Goal: Manage account settings

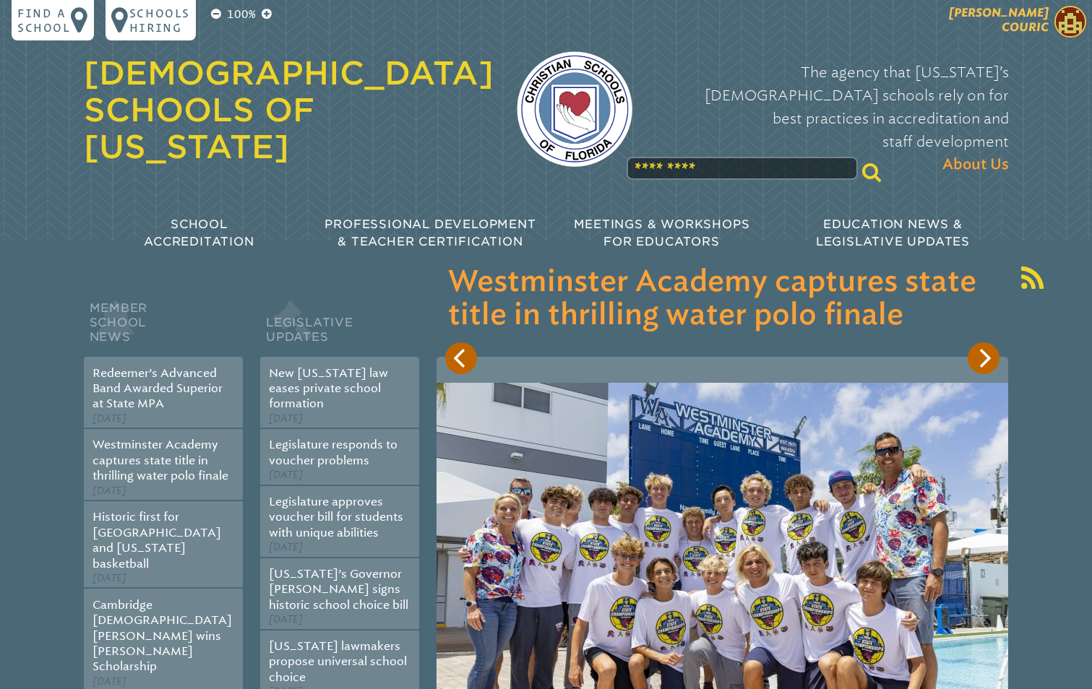
click at [1008, 22] on span "[PERSON_NAME]" at bounding box center [999, 20] width 100 height 28
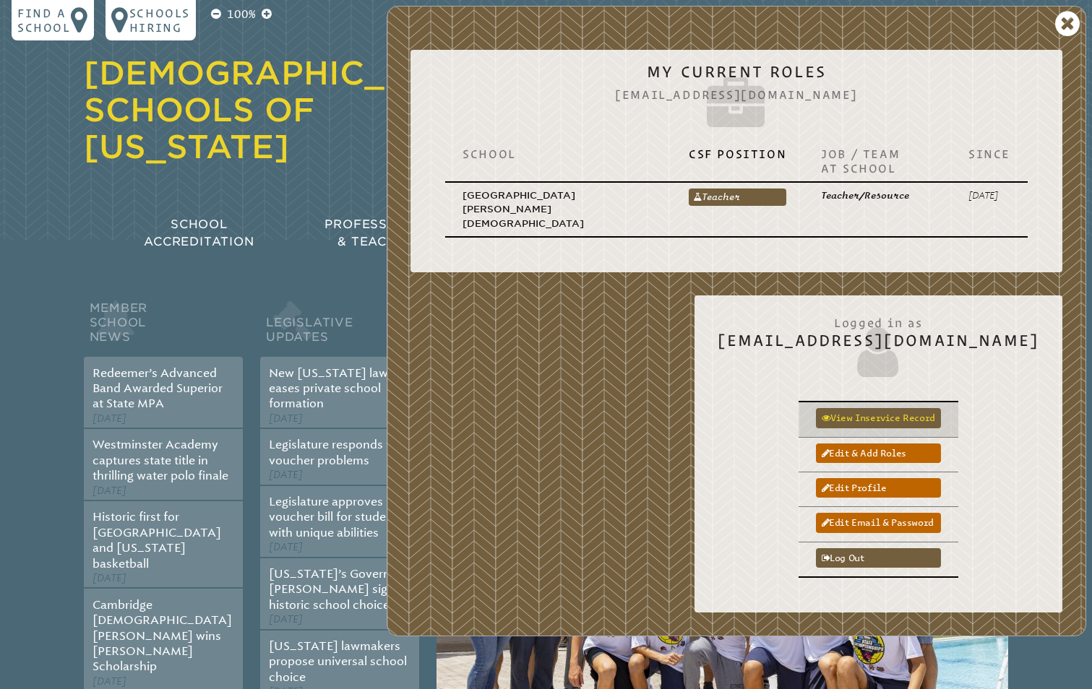
click at [941, 408] on link "View inservice record" at bounding box center [878, 418] width 125 height 20
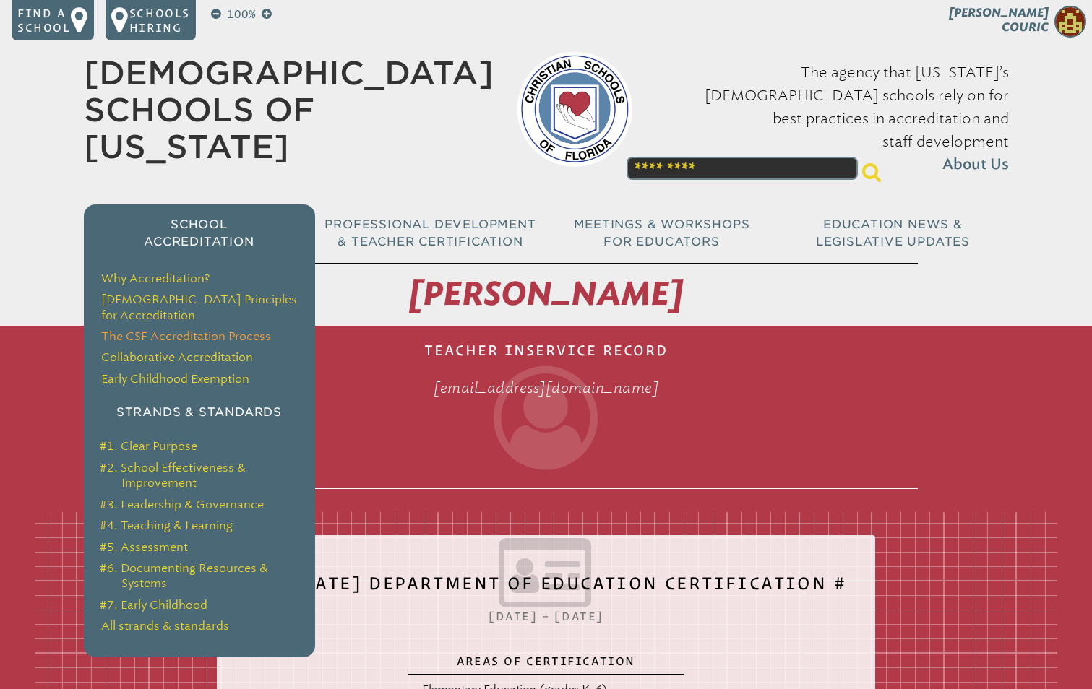
click at [213, 330] on link "The CSF Accreditation Process" at bounding box center [186, 337] width 170 height 14
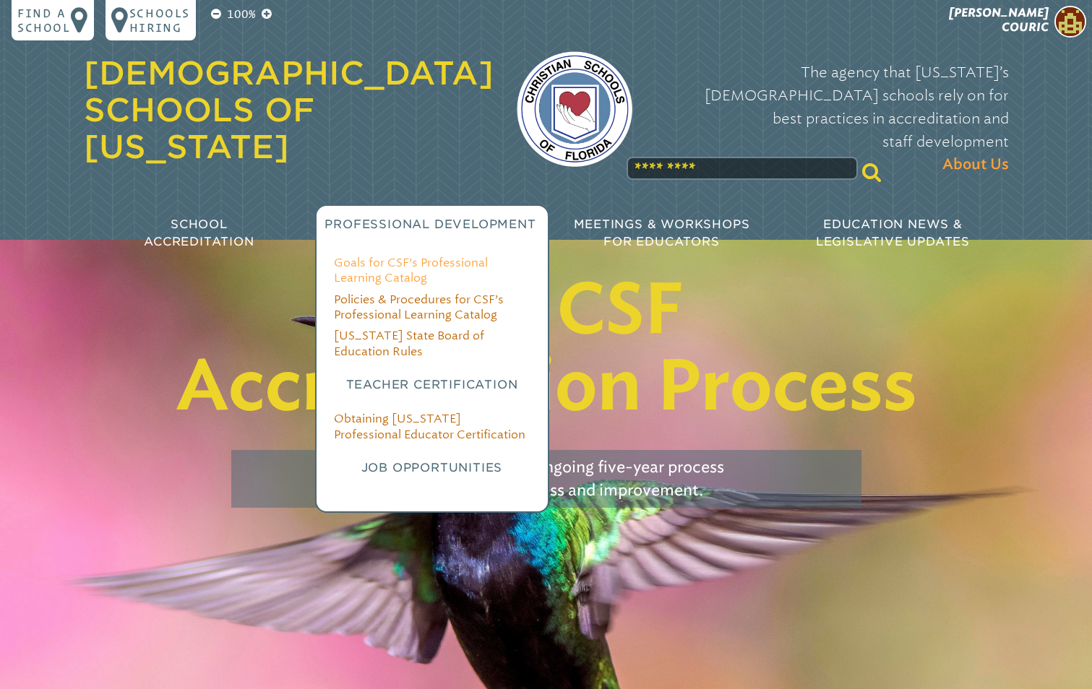
click at [484, 256] on link "Goals for CSF’s Professional Learning Catalog" at bounding box center [411, 270] width 154 height 29
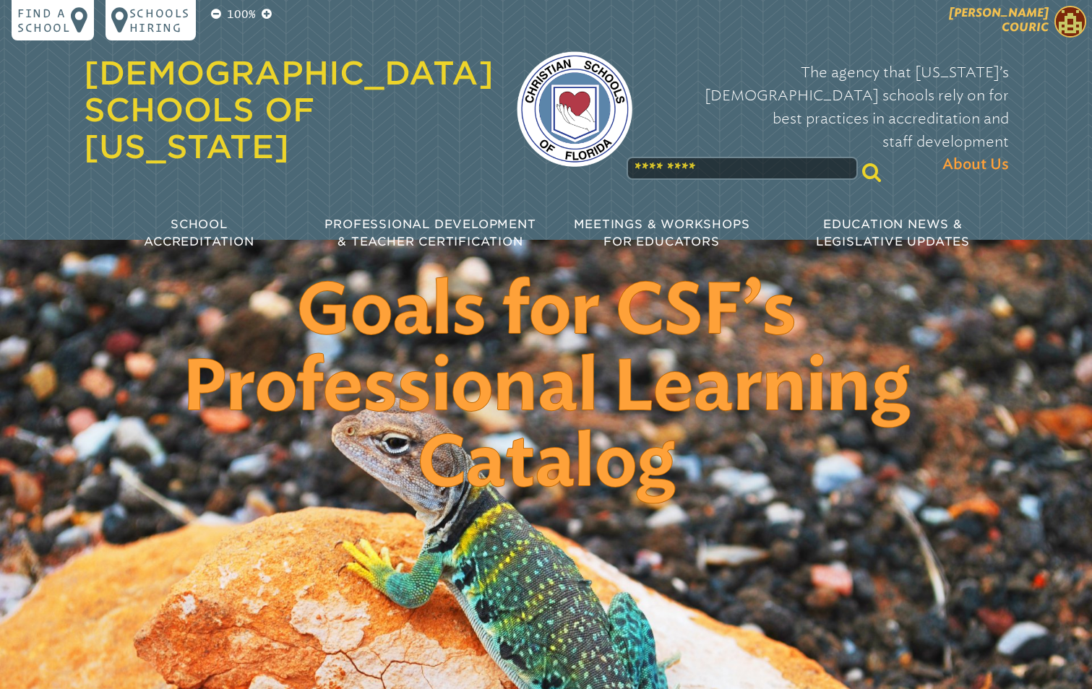
click at [1072, 29] on img at bounding box center [1070, 22] width 32 height 32
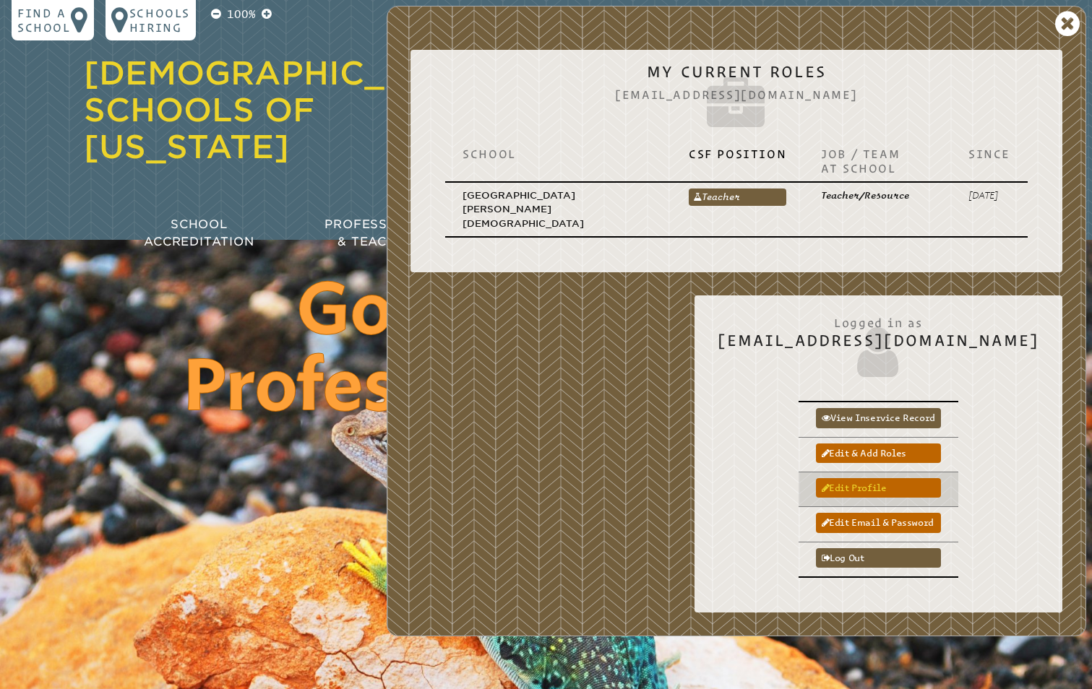
click at [941, 478] on link "Edit profile" at bounding box center [878, 488] width 125 height 20
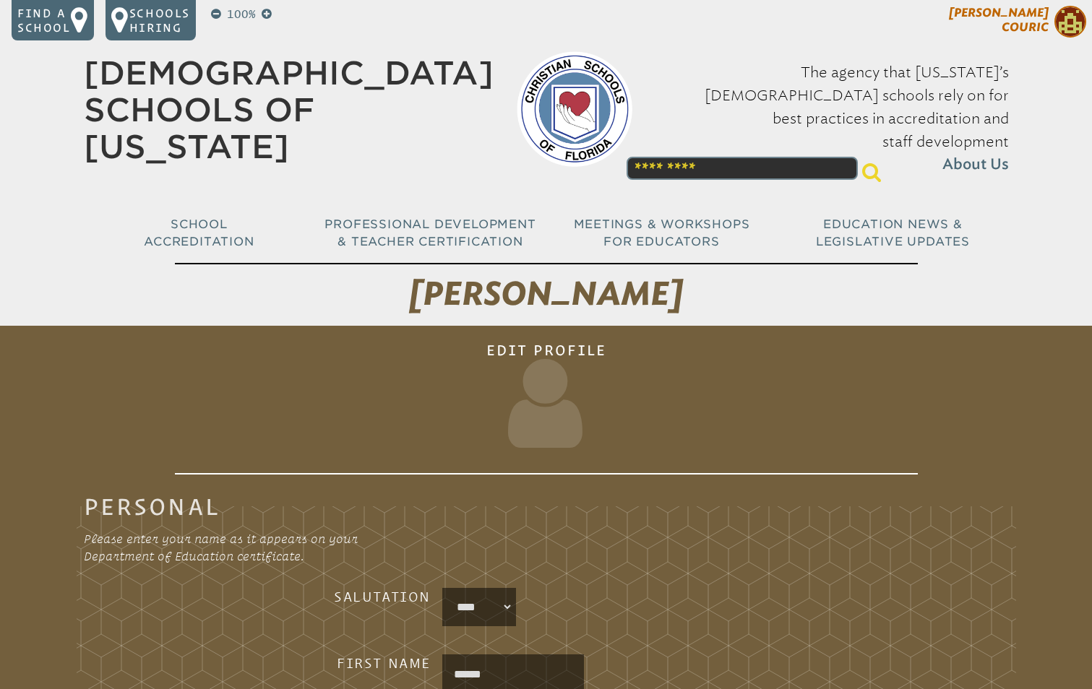
click at [1069, 38] on span at bounding box center [1070, 23] width 32 height 35
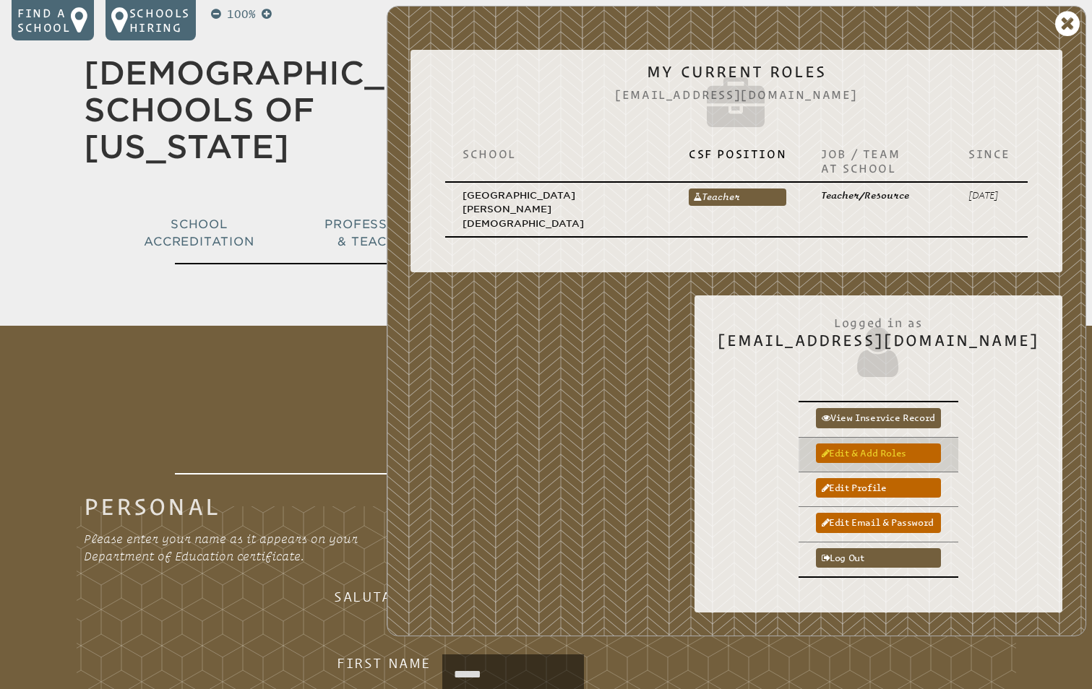
click at [935, 444] on link "Edit & add roles" at bounding box center [878, 454] width 125 height 20
